Goal: Information Seeking & Learning: Check status

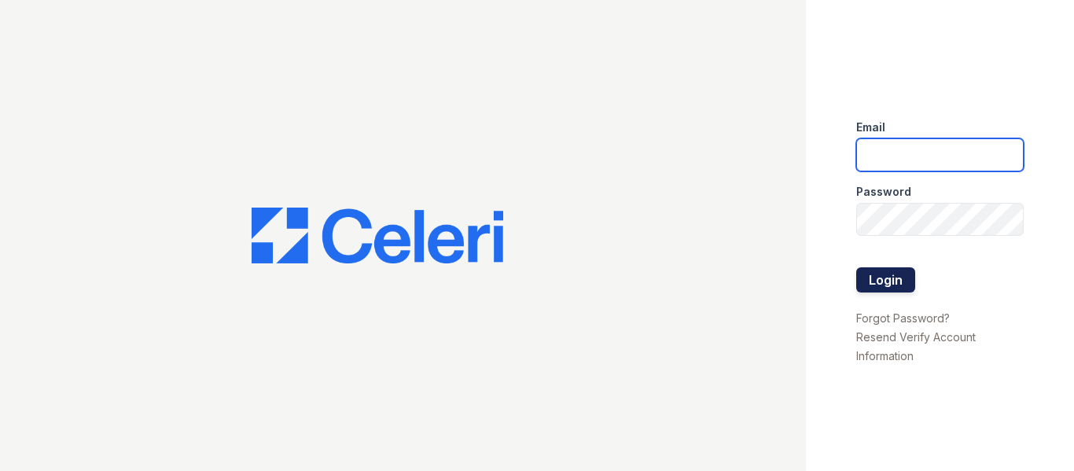
type input "[EMAIL_ADDRESS][DOMAIN_NAME]"
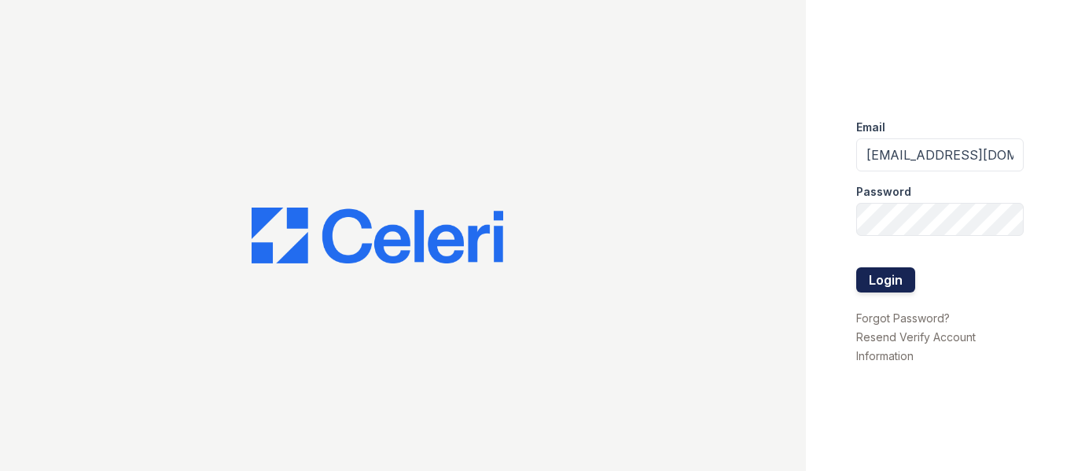
click at [875, 274] on button "Login" at bounding box center [885, 279] width 59 height 25
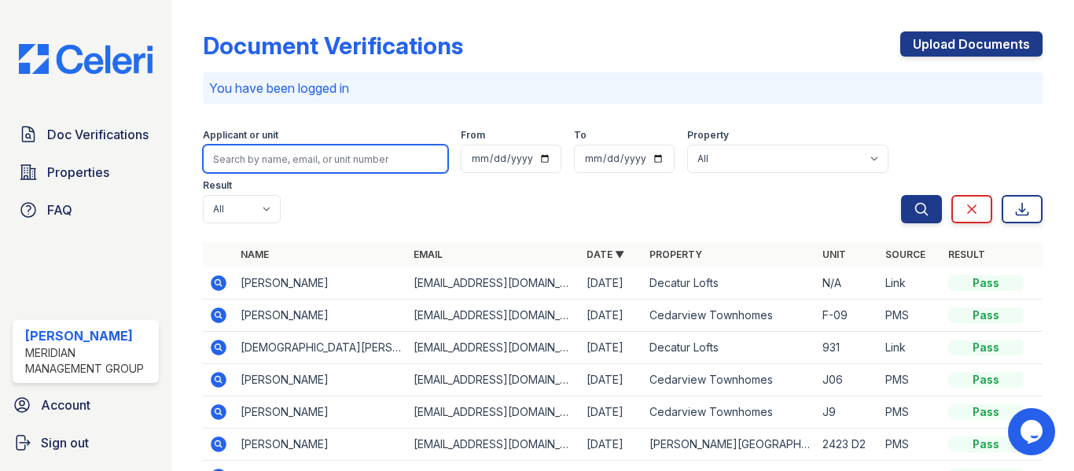
click at [263, 158] on input "search" at bounding box center [325, 159] width 245 height 28
type input "wilson"
click at [901, 195] on button "Search" at bounding box center [921, 209] width 41 height 28
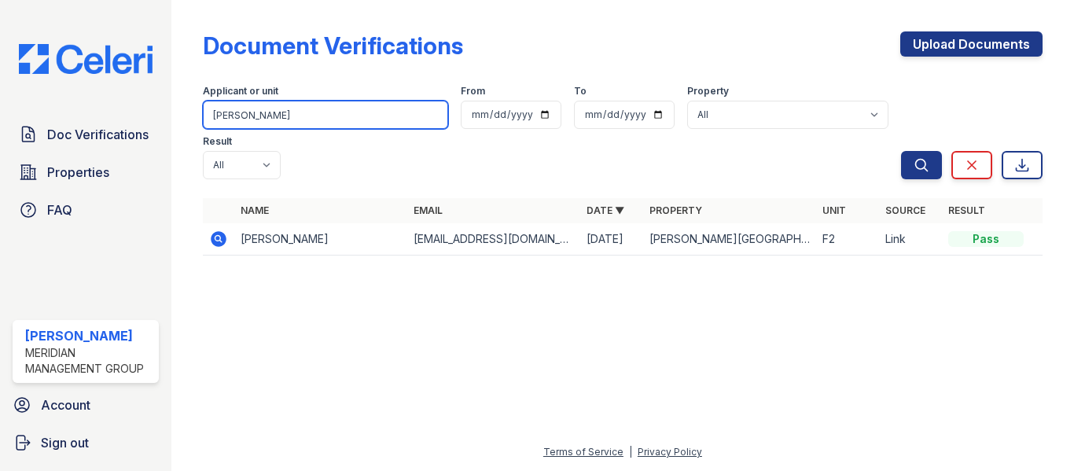
drag, startPoint x: 281, startPoint y: 123, endPoint x: 154, endPoint y: 117, distance: 126.8
click at [154, 117] on div "Doc Verifications Properties FAQ Amos Smith Meridian Management Group Account S…" at bounding box center [537, 235] width 1074 height 471
type input "c"
type input "vocelin"
click at [901, 151] on button "Search" at bounding box center [921, 165] width 41 height 28
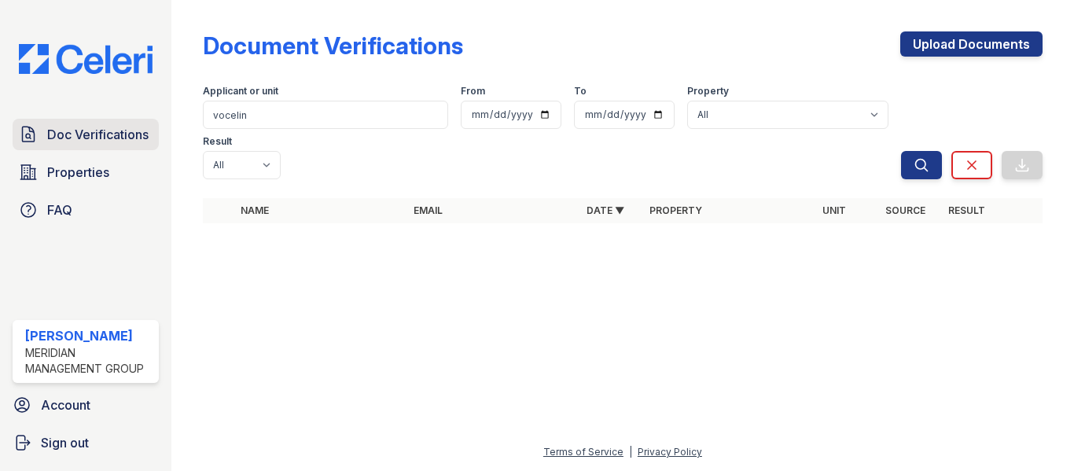
click at [88, 141] on span "Doc Verifications" at bounding box center [97, 134] width 101 height 19
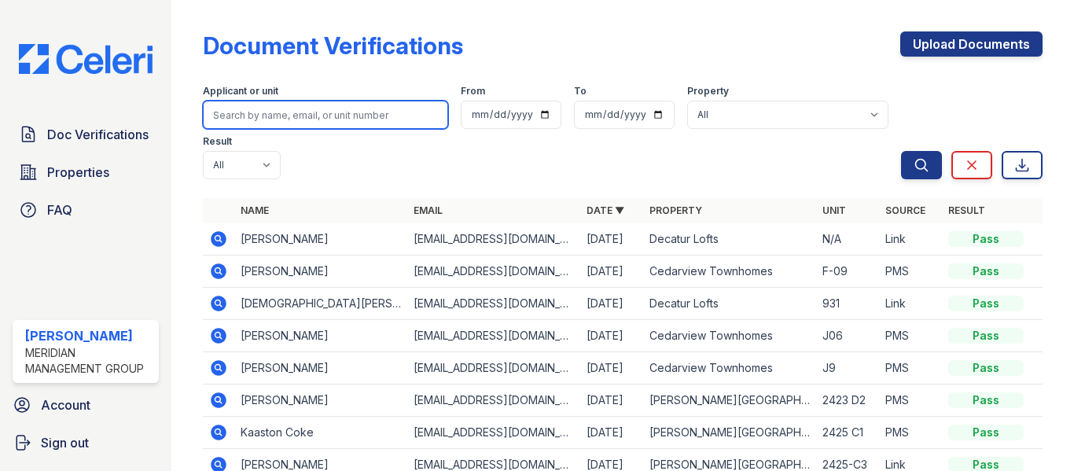
click at [229, 118] on input "search" at bounding box center [325, 115] width 245 height 28
click at [230, 116] on input "malom" at bounding box center [325, 115] width 245 height 28
type input "malcom"
click at [901, 151] on button "Search" at bounding box center [921, 165] width 41 height 28
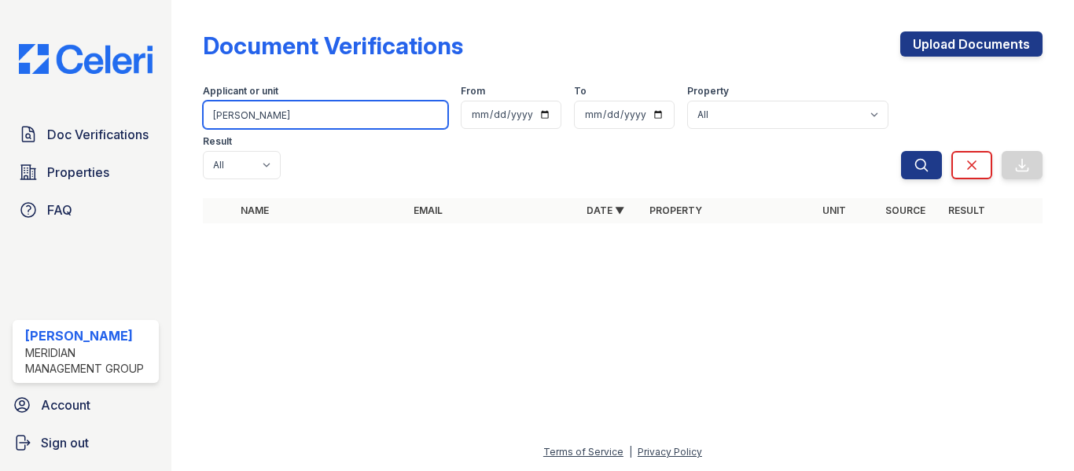
drag, startPoint x: 256, startPoint y: 117, endPoint x: 175, endPoint y: 120, distance: 81.0
click at [176, 120] on div "Document Verifications Upload Documents Filter Applicant or unit malcom From To…" at bounding box center [622, 235] width 903 height 471
type input "malcom"
click at [901, 151] on button "Search" at bounding box center [921, 165] width 41 height 28
drag, startPoint x: 277, startPoint y: 115, endPoint x: 98, endPoint y: 131, distance: 179.2
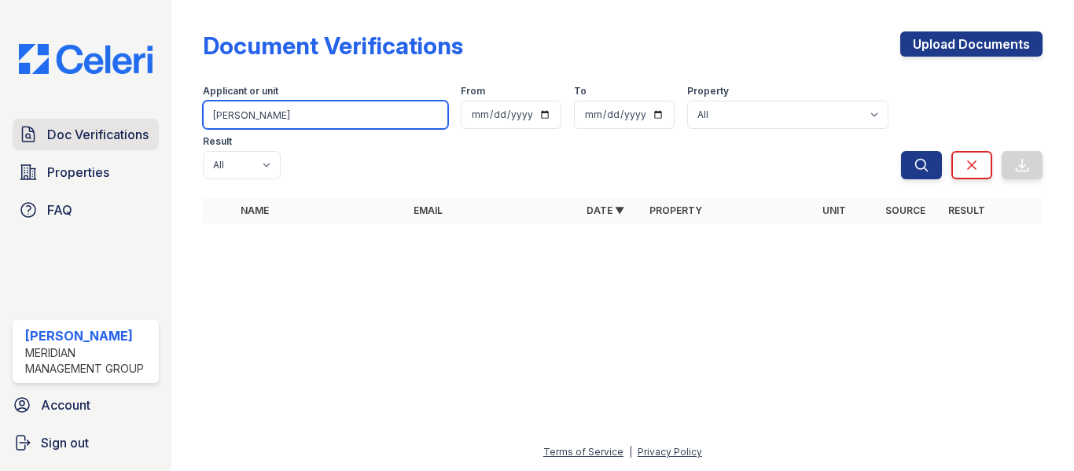
click at [101, 131] on div "Doc Verifications Properties FAQ Amos Smith Meridian Management Group Account S…" at bounding box center [537, 235] width 1074 height 471
type input "isaiah"
click at [901, 151] on button "Search" at bounding box center [921, 165] width 41 height 28
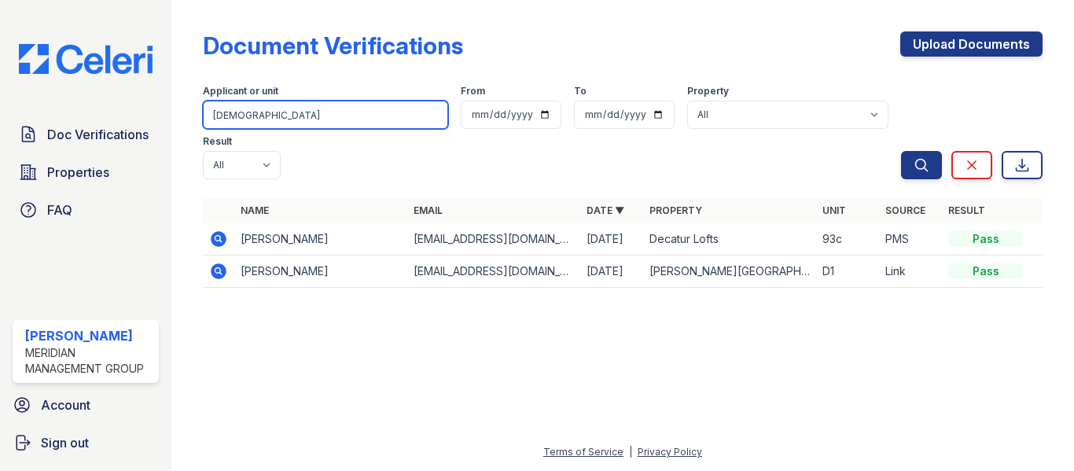
drag, startPoint x: 256, startPoint y: 114, endPoint x: 138, endPoint y: 102, distance: 119.3
click at [138, 102] on div "Doc Verifications Properties FAQ Amos Smith Meridian Management Group Account S…" at bounding box center [537, 235] width 1074 height 471
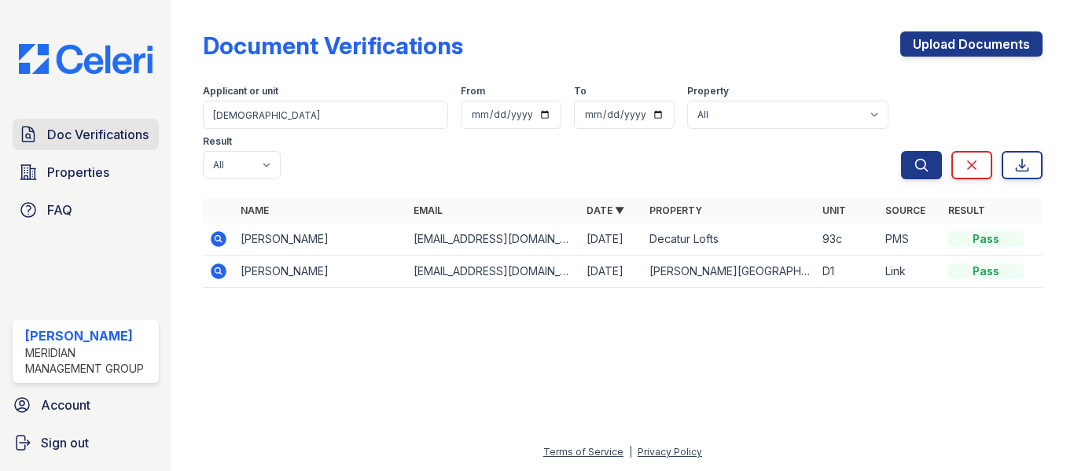
click at [87, 136] on span "Doc Verifications" at bounding box center [97, 134] width 101 height 19
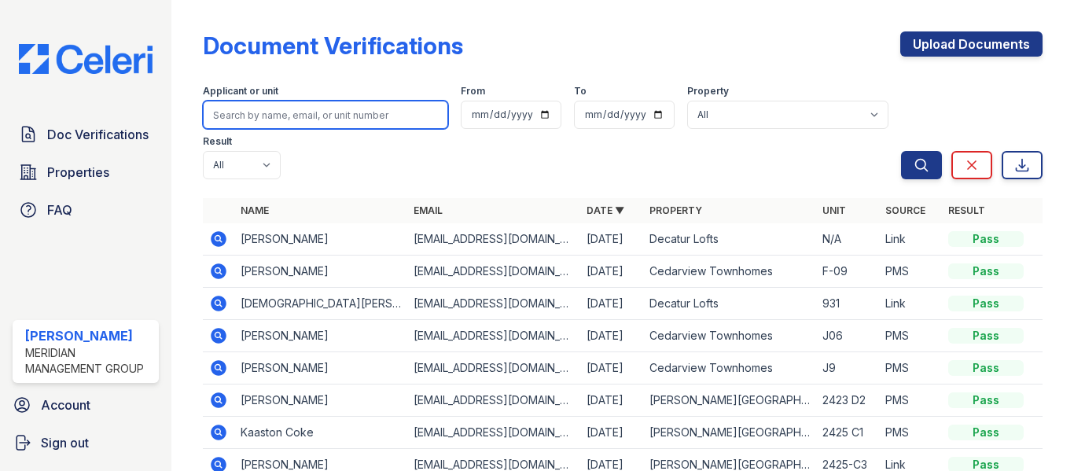
click at [230, 111] on input "search" at bounding box center [325, 115] width 245 height 28
type input "dabney"
click at [901, 151] on button "Search" at bounding box center [921, 165] width 41 height 28
